Goal: Navigation & Orientation: Understand site structure

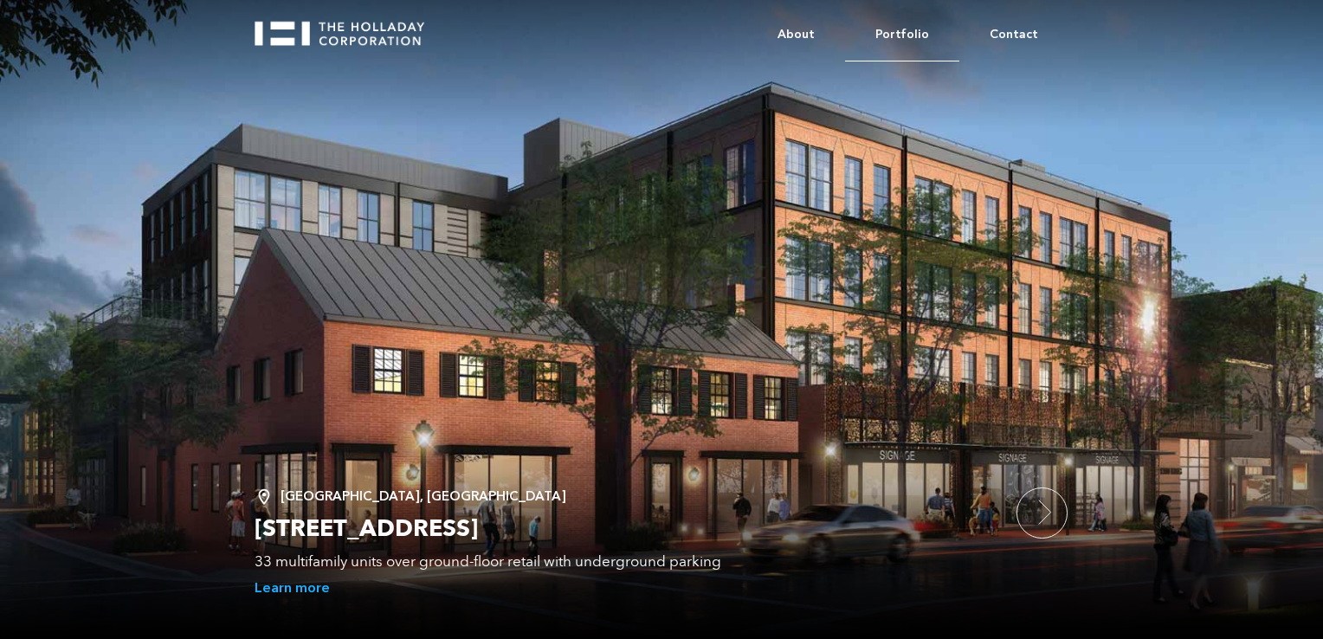
click at [938, 23] on link "Portfolio" at bounding box center [902, 35] width 114 height 53
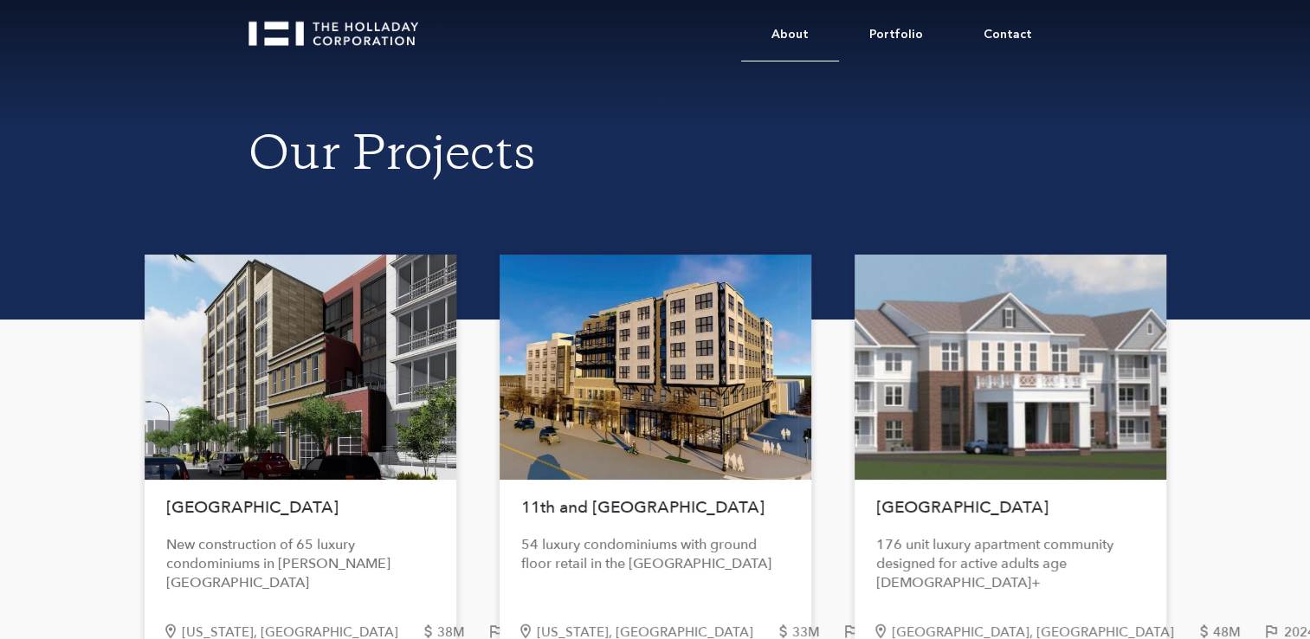
click at [808, 36] on link "About" at bounding box center [790, 35] width 98 height 53
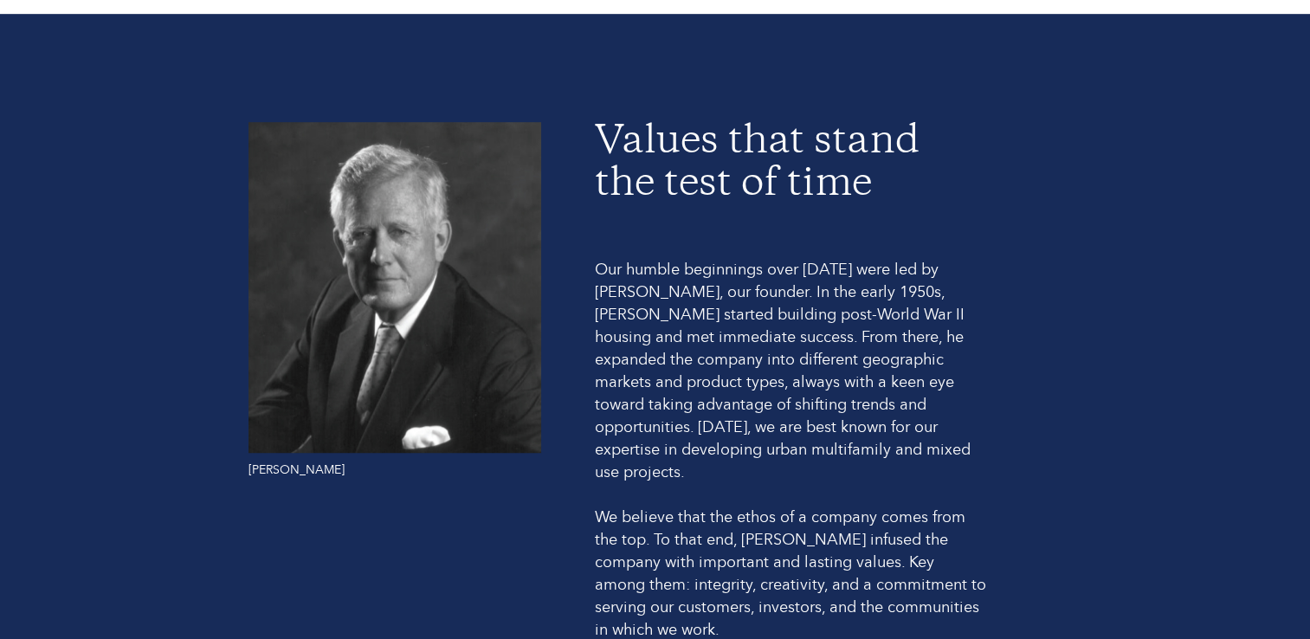
scroll to position [1069, 0]
